Goal: Transaction & Acquisition: Purchase product/service

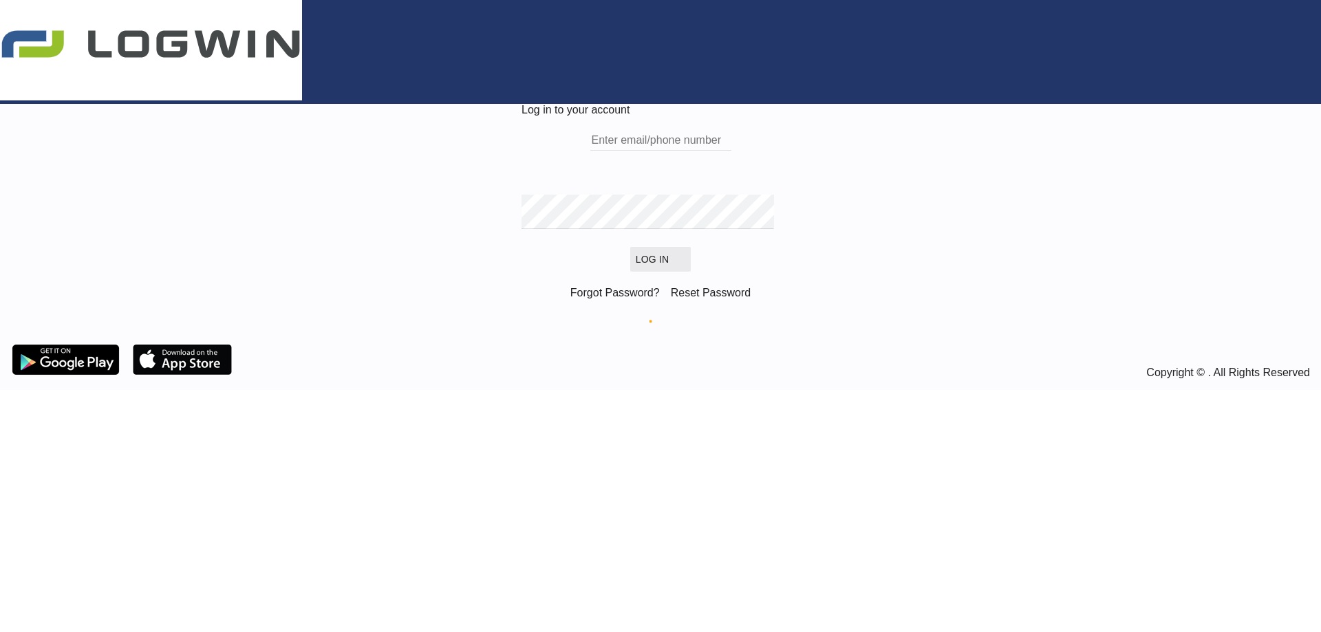
type input "[PERSON_NAME][EMAIL_ADDRESS][DOMAIN_NAME]"
click at [630, 272] on button "Log In" at bounding box center [660, 259] width 61 height 25
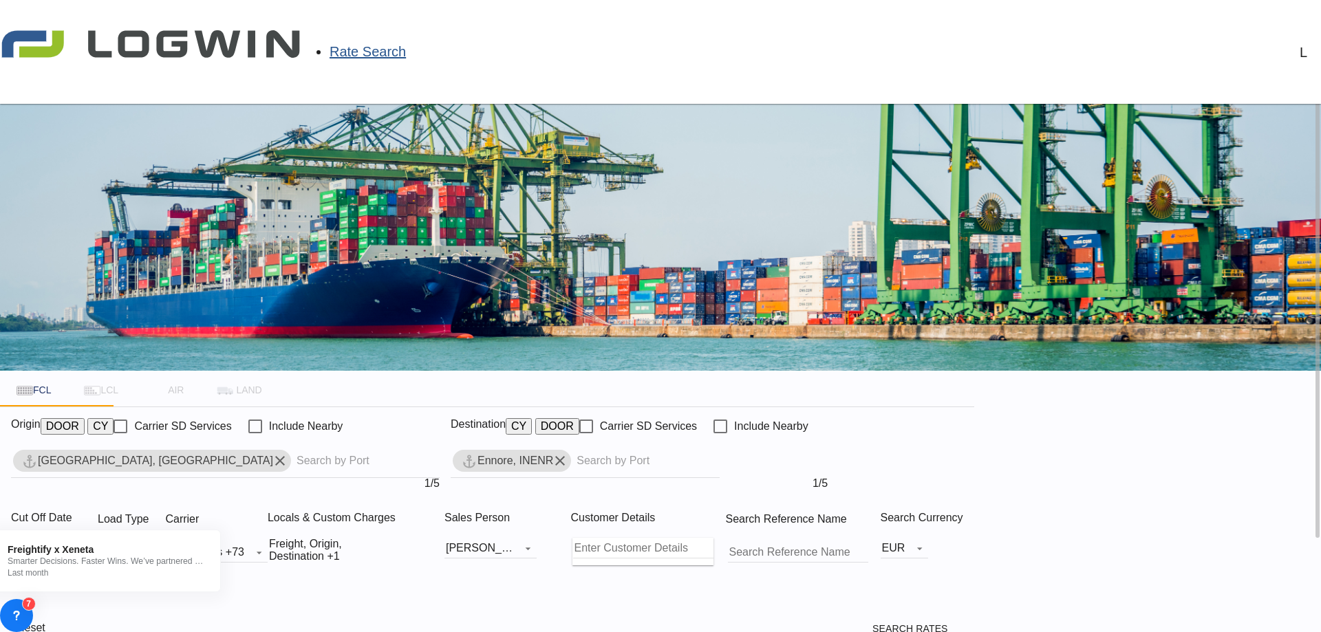
click at [568, 453] on md-icon "Remove" at bounding box center [560, 461] width 17 height 17
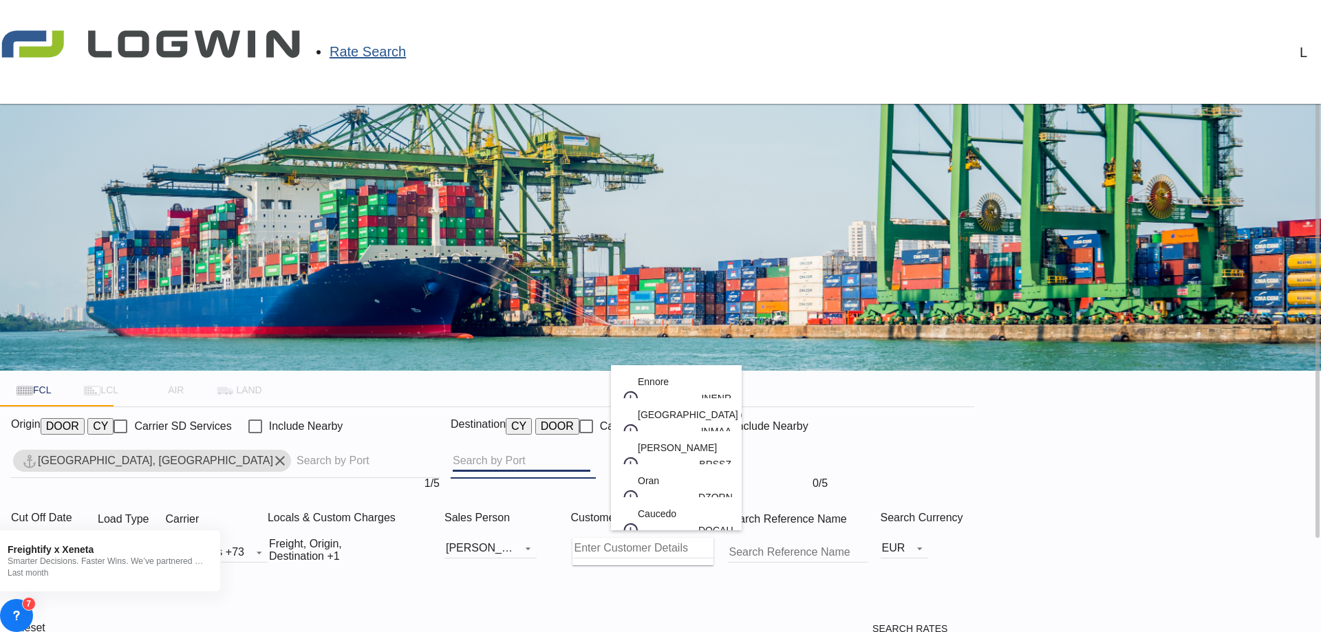
click at [676, 359] on body "Rate Search Rate Search Help Resources Product Release L My Profile Logout FCL …" at bounding box center [660, 316] width 1321 height 632
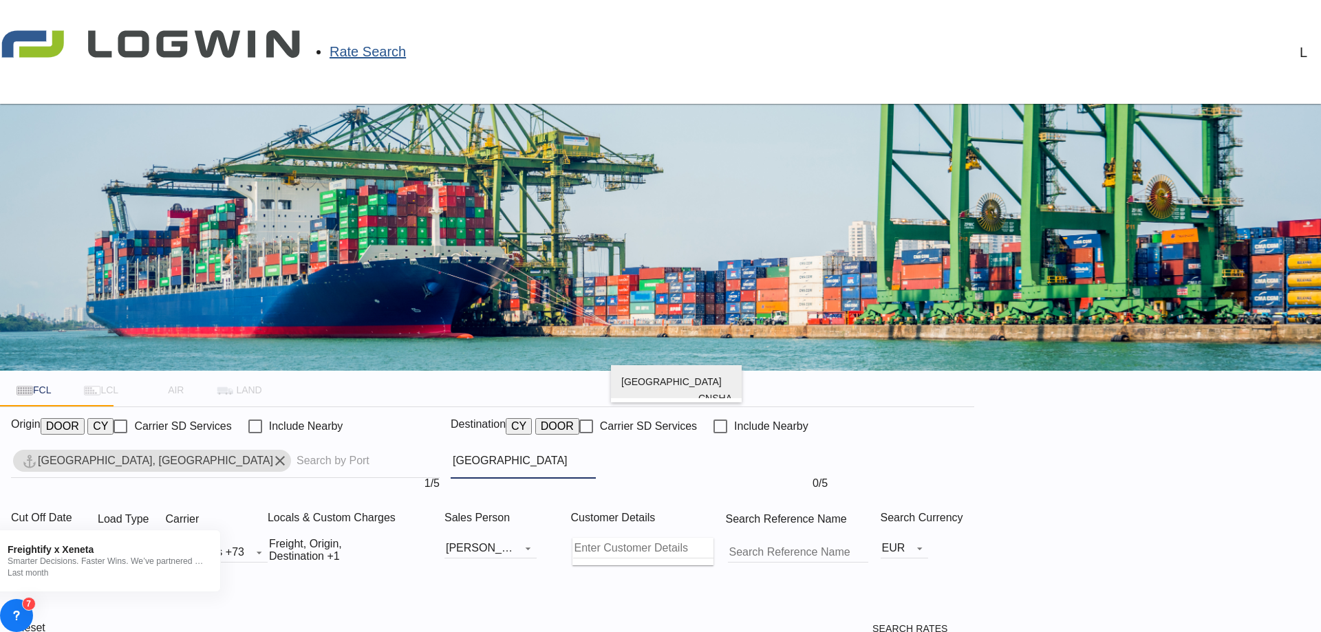
type input "[GEOGRAPHIC_DATA]"
click at [679, 387] on div "Shanghai [GEOGRAPHIC_DATA] [GEOGRAPHIC_DATA]" at bounding box center [676, 398] width 110 height 66
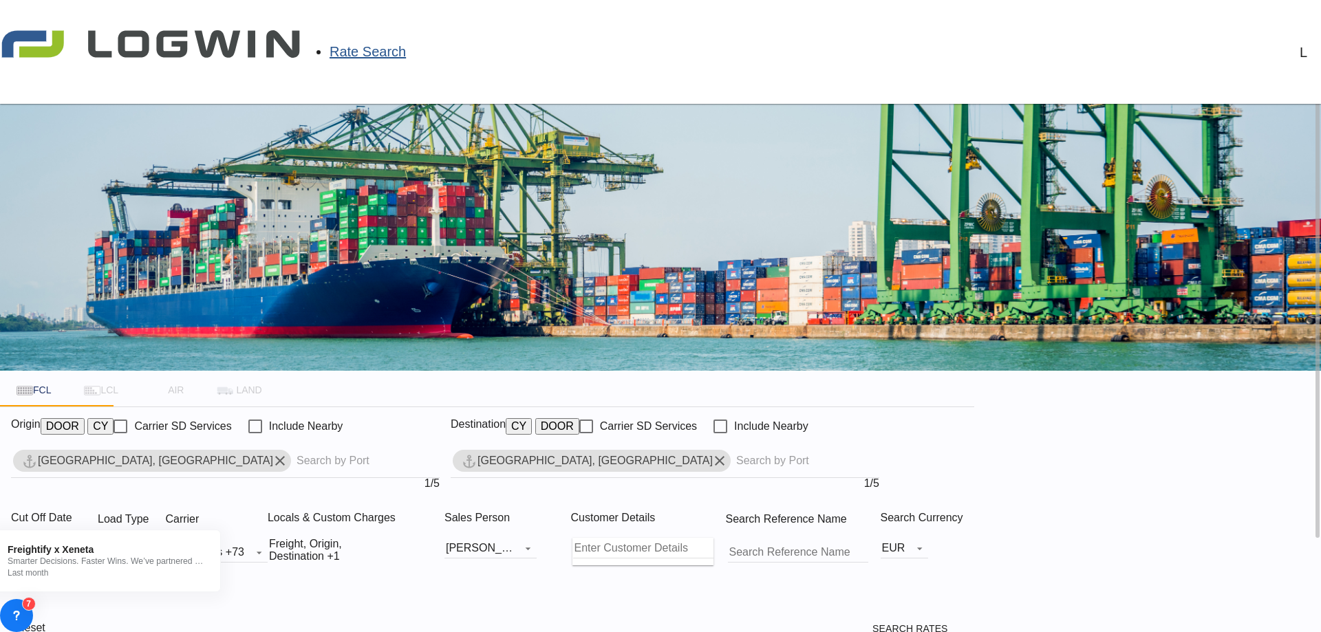
click at [158, 542] on md-icon "icon-chevron-down" at bounding box center [150, 550] width 17 height 17
click at [186, 490] on md-select-value "40HC" at bounding box center [159, 488] width 53 height 21
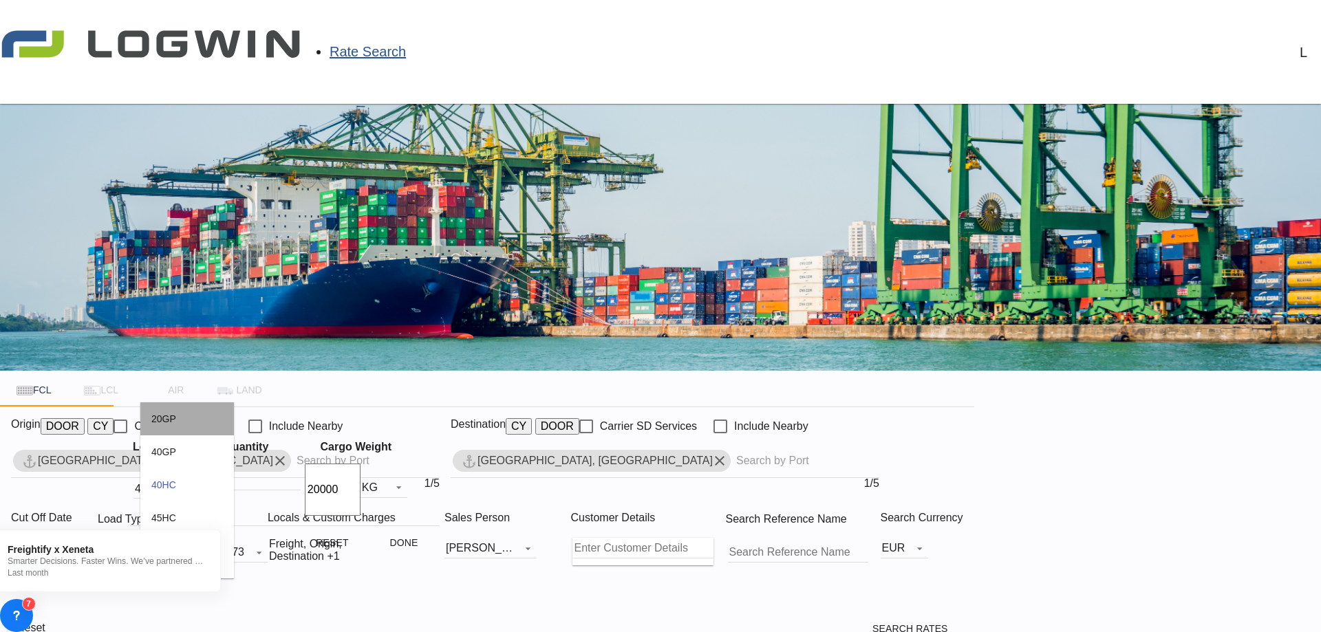
click at [188, 416] on md-option "20GP" at bounding box center [187, 418] width 94 height 33
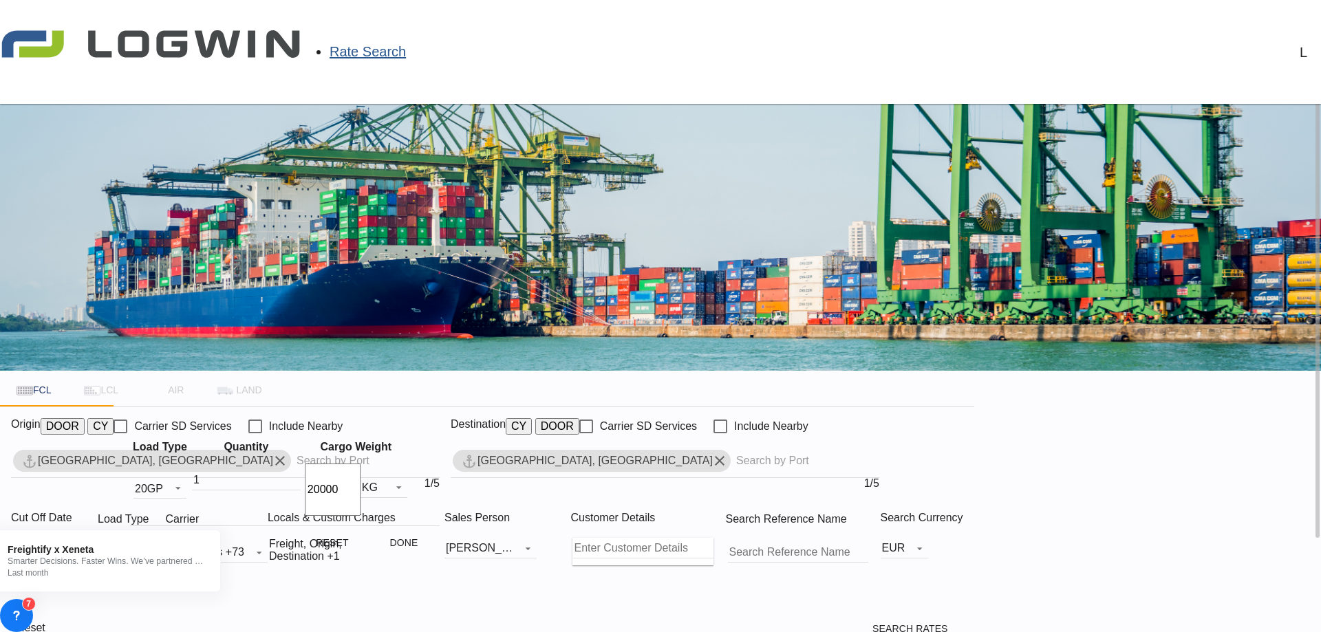
click at [403, 538] on button "Done" at bounding box center [403, 542] width 61 height 25
click at [964, 623] on span "Search Rates" at bounding box center [918, 628] width 92 height 11
type input "DEHAM to [GEOGRAPHIC_DATA] / [DATE]"
